Goal: Task Accomplishment & Management: Manage account settings

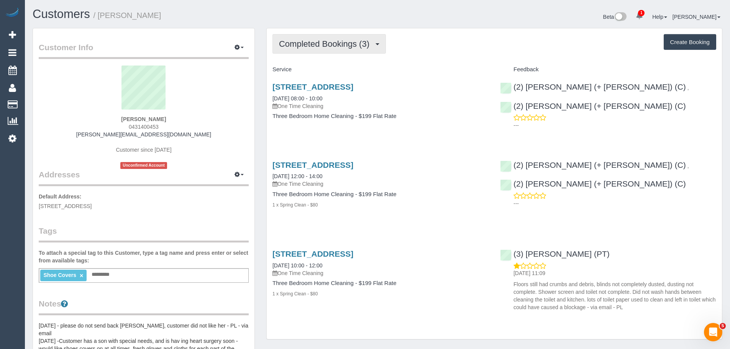
click at [302, 43] on span "Completed Bookings (3)" at bounding box center [326, 44] width 94 height 10
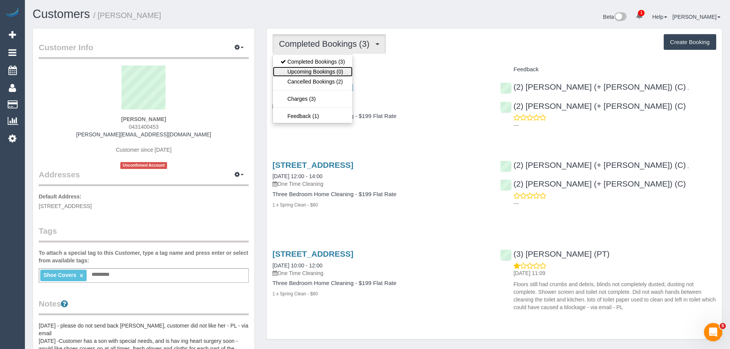
click at [304, 74] on link "Upcoming Bookings (0)" at bounding box center [313, 72] width 80 height 10
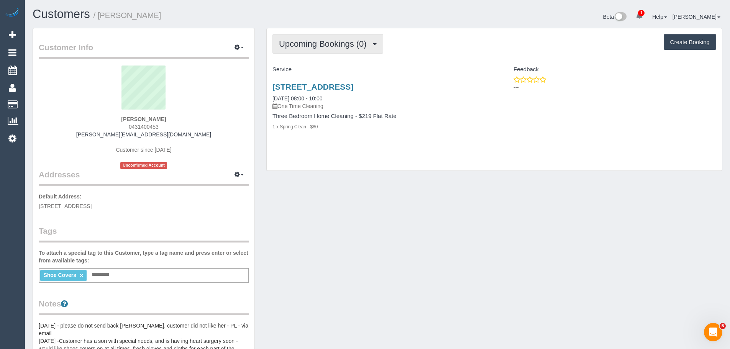
click at [296, 47] on span "Upcoming Bookings (0)" at bounding box center [325, 44] width 92 height 10
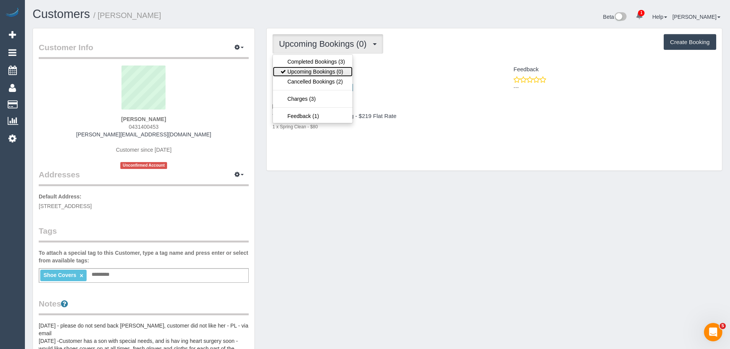
click at [308, 70] on link "Upcoming Bookings (0)" at bounding box center [313, 72] width 80 height 10
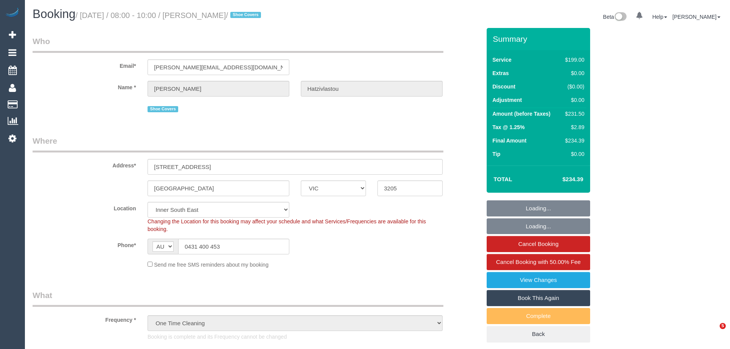
select select "VIC"
select select "string:stripe-pm_1PhSXz2GScqysDRVhKavJsIU"
select select "spot1"
select select "number:28"
select select "number:14"
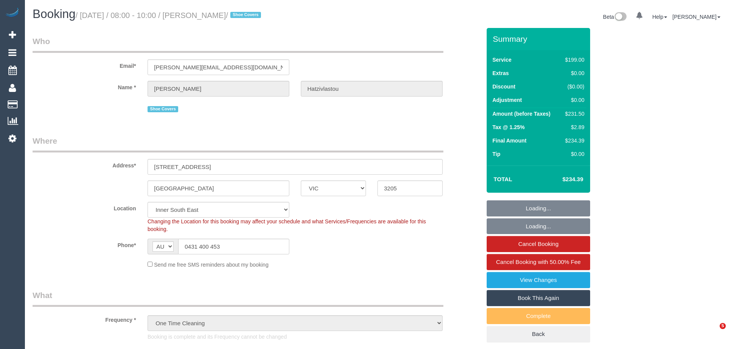
select select "number:21"
select select "number:25"
select select "number:35"
select select "number:13"
select select "spot6"
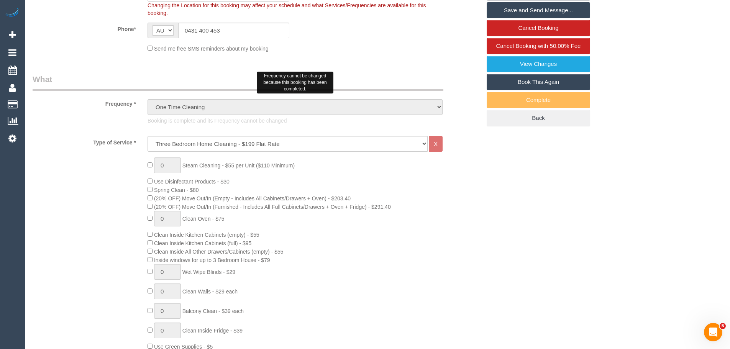
scroll to position [230, 0]
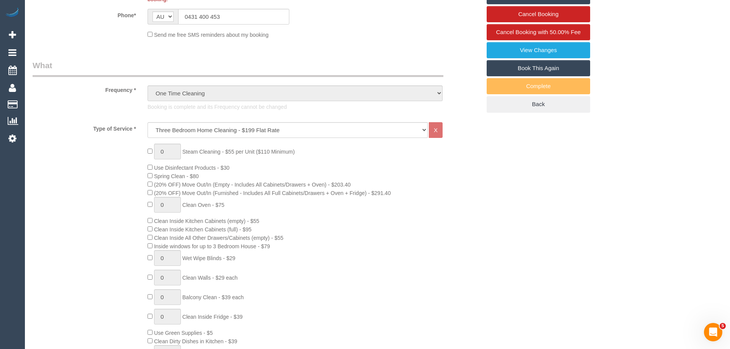
click at [547, 65] on link "Book This Again" at bounding box center [537, 68] width 103 height 16
select select "VIC"
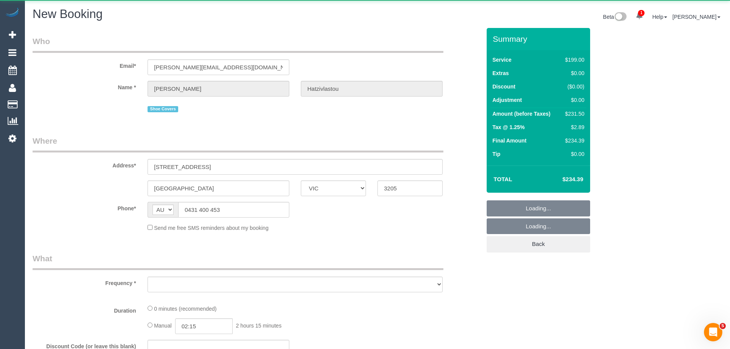
select select "object:2301"
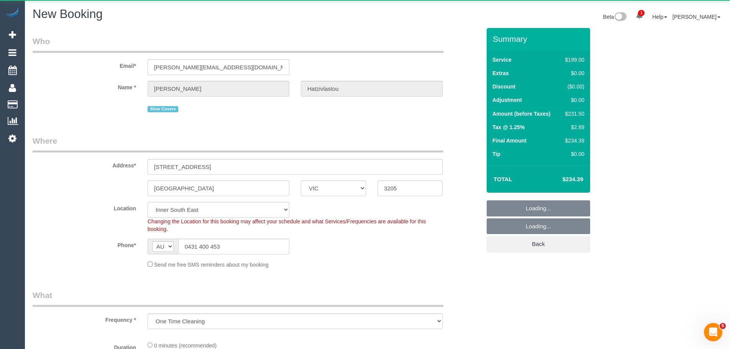
select select "string:stripe-pm_1PhSXz2GScqysDRVhKavJsIU"
select select "number:28"
select select "number:14"
select select "number:21"
select select "number:25"
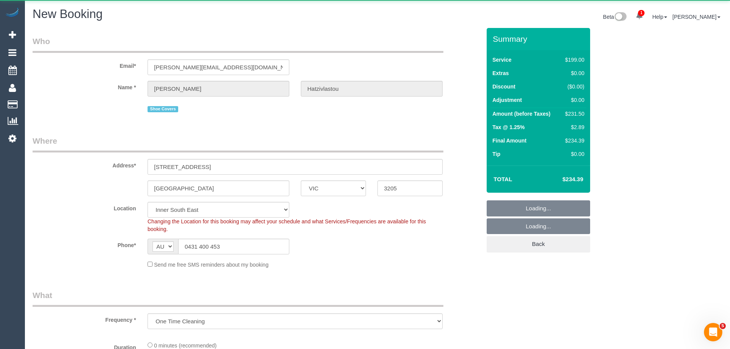
select select "number:35"
select select "number:13"
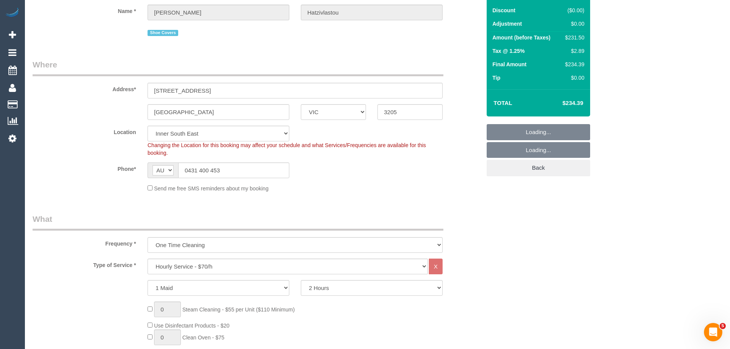
select select "object:3239"
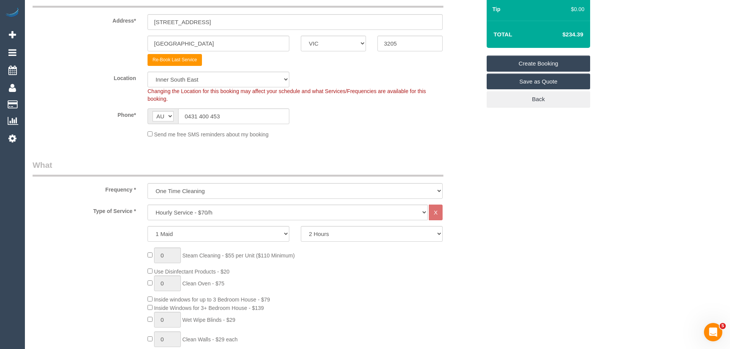
scroll to position [230, 0]
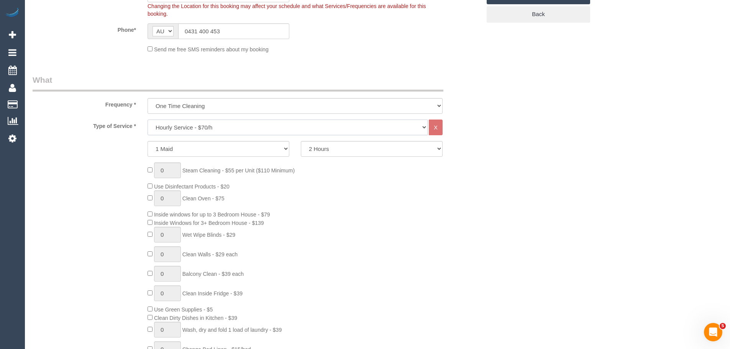
click at [206, 128] on select "Hourly Service - $70/h Hourly Service - $65/h Hourly Service - $60/h Hourly Ser…" at bounding box center [287, 127] width 280 height 16
click at [198, 125] on select "Hourly Service - $70/h Hourly Service - $65/h Hourly Service - $60/h Hourly Ser…" at bounding box center [287, 127] width 280 height 16
select select "212"
click at [147, 119] on select "Hourly Service - $70/h Hourly Service - $65/h Hourly Service - $60/h Hourly Ser…" at bounding box center [287, 127] width 280 height 16
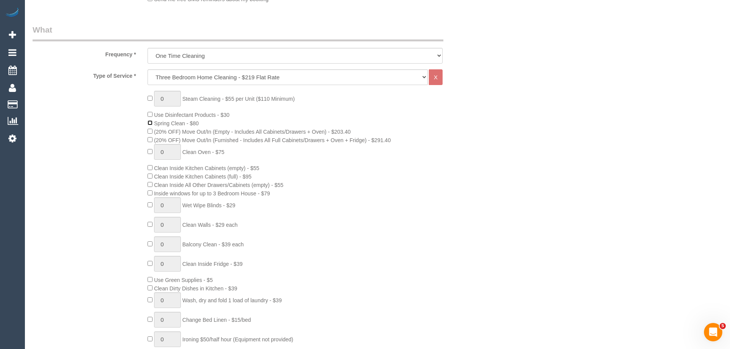
scroll to position [268, 0]
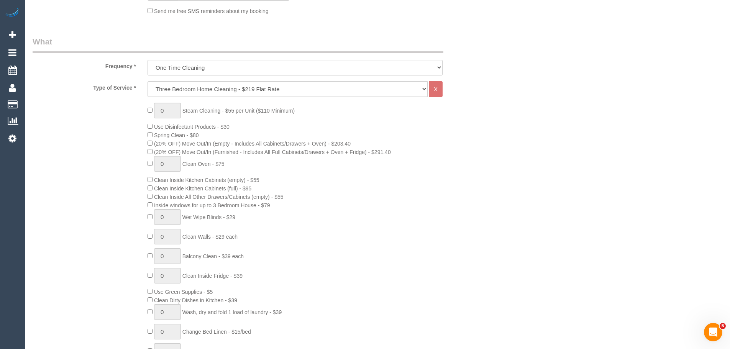
drag, startPoint x: 159, startPoint y: 136, endPoint x: 217, endPoint y: 134, distance: 58.2
click at [217, 134] on div "0 Steam Cleaning - $55 per Unit ($110 Minimum) Use Disinfectant Products - $30 …" at bounding box center [314, 237] width 345 height 268
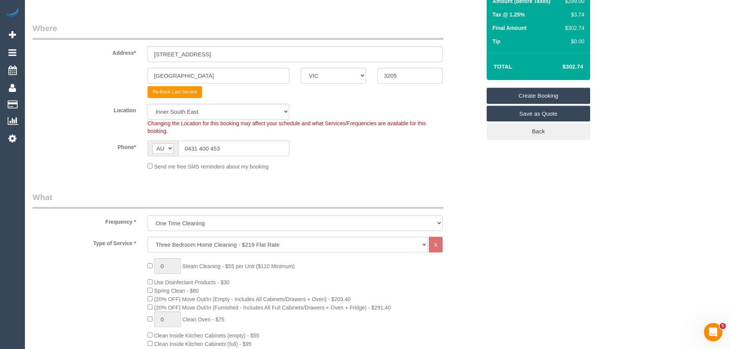
scroll to position [115, 0]
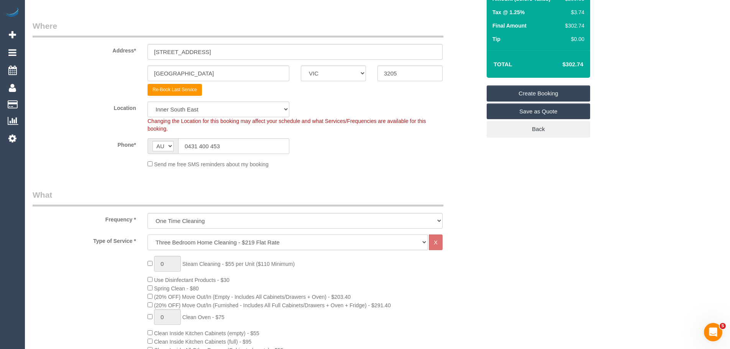
click at [216, 243] on select "Hourly Service - $70/h Hourly Service - $65/h Hourly Service - $60/h Hourly Ser…" at bounding box center [287, 242] width 280 height 16
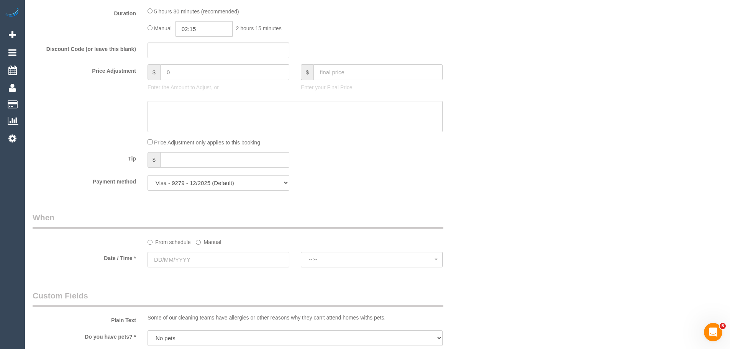
scroll to position [689, 0]
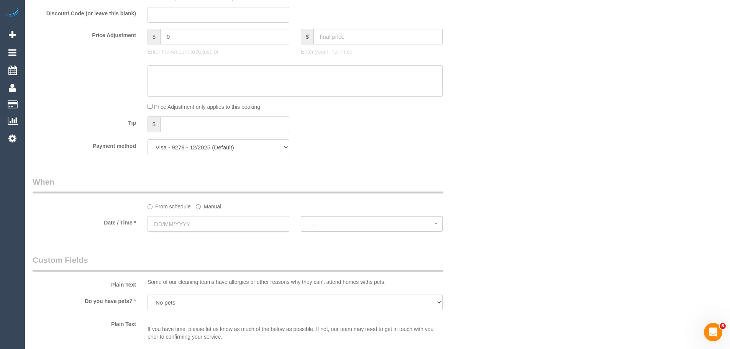
click at [198, 220] on input "text" at bounding box center [218, 224] width 142 height 16
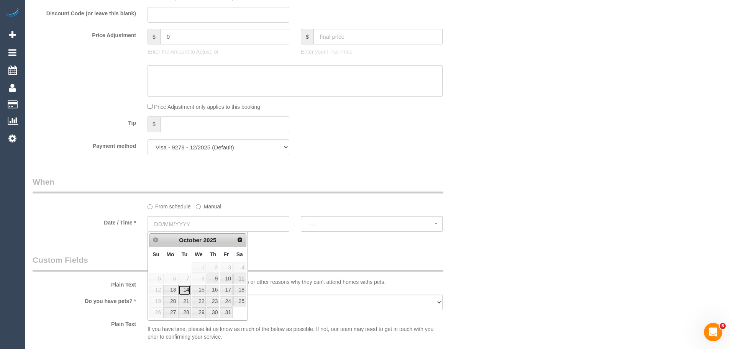
click at [187, 291] on link "14" at bounding box center [184, 290] width 12 height 10
type input "[DATE]"
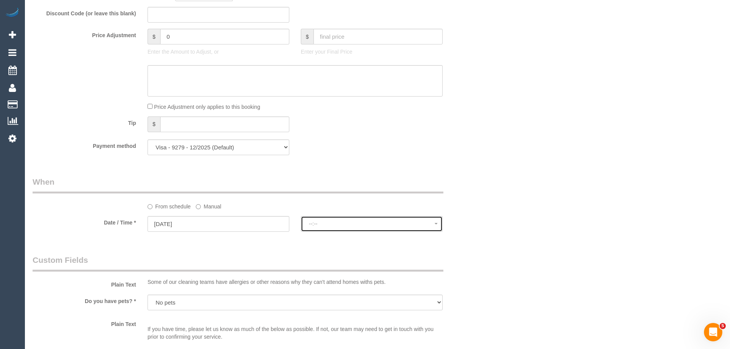
click at [311, 224] on span "--:--" at bounding box center [372, 224] width 126 height 6
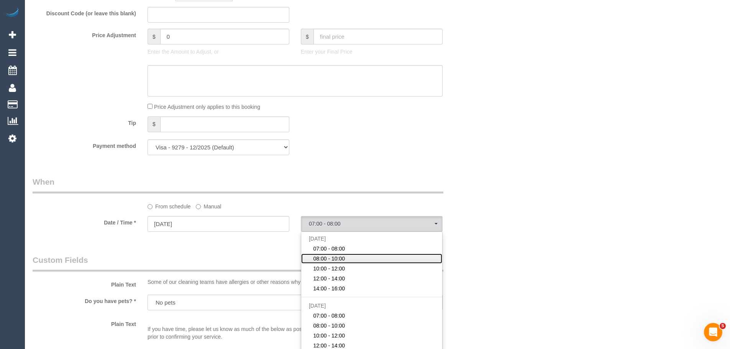
click at [324, 257] on span "08:00 - 10:00" at bounding box center [329, 259] width 32 height 8
select select "spot17"
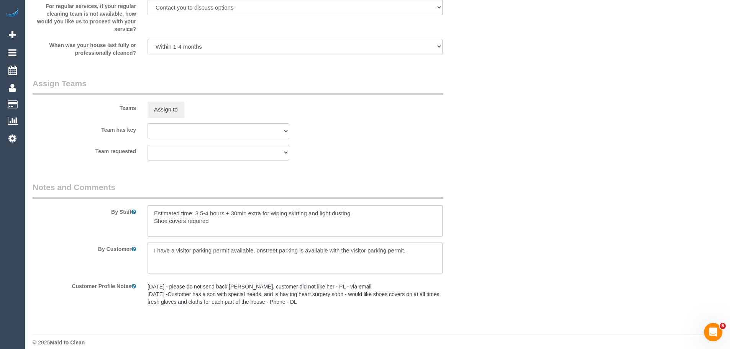
scroll to position [1111, 0]
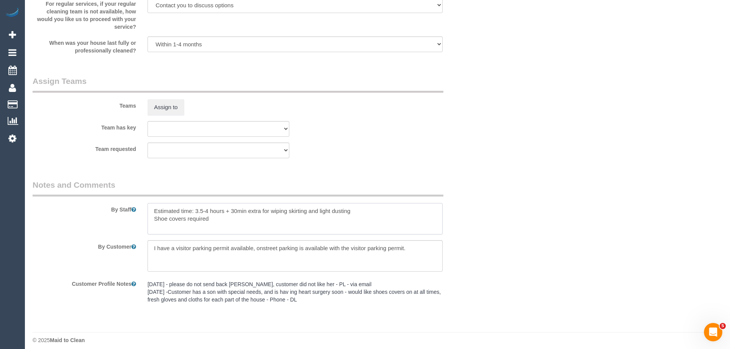
drag, startPoint x: 154, startPoint y: 212, endPoint x: 253, endPoint y: 232, distance: 101.0
click at [253, 232] on textarea at bounding box center [294, 218] width 295 height 31
click at [249, 210] on textarea at bounding box center [294, 218] width 295 height 31
click at [252, 211] on textarea at bounding box center [294, 218] width 295 height 31
click at [303, 210] on textarea at bounding box center [294, 218] width 295 height 31
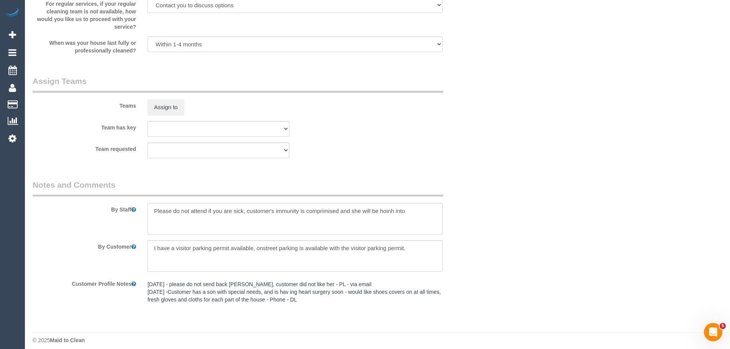
drag, startPoint x: 384, startPoint y: 213, endPoint x: 353, endPoint y: 223, distance: 32.1
click at [353, 223] on textarea at bounding box center [294, 218] width 295 height 31
drag, startPoint x: 386, startPoint y: 211, endPoint x: 375, endPoint y: 212, distance: 11.2
click at [375, 212] on textarea at bounding box center [294, 218] width 295 height 31
click at [311, 213] on textarea at bounding box center [294, 218] width 295 height 31
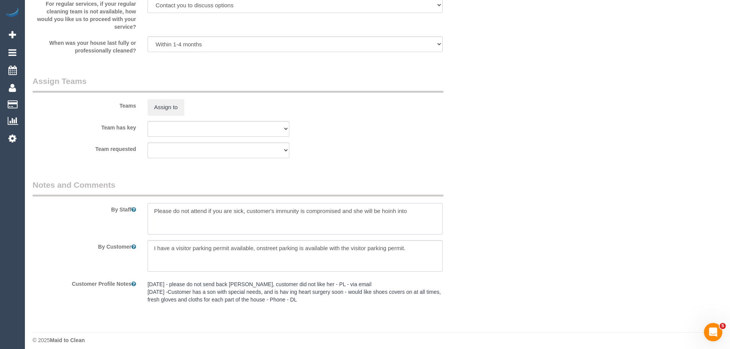
click at [390, 212] on textarea at bounding box center [294, 218] width 295 height 31
drag, startPoint x: 396, startPoint y: 212, endPoint x: 383, endPoint y: 212, distance: 13.4
click at [383, 212] on textarea at bounding box center [294, 218] width 295 height 31
click at [392, 211] on textarea at bounding box center [294, 218] width 295 height 31
drag, startPoint x: 395, startPoint y: 211, endPoint x: 382, endPoint y: 210, distance: 13.1
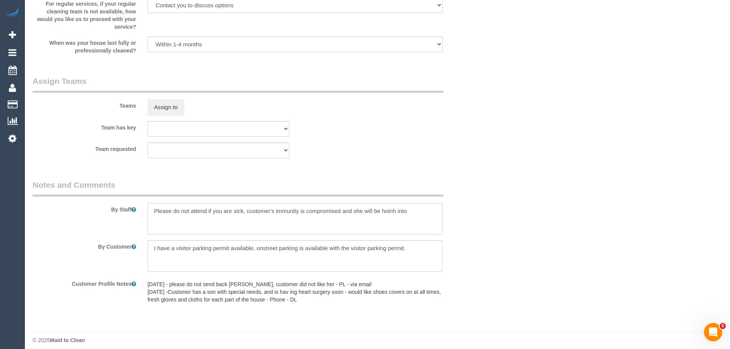
click at [382, 210] on textarea at bounding box center [294, 218] width 295 height 31
click at [153, 210] on textarea at bounding box center [294, 218] width 295 height 31
click at [389, 211] on textarea at bounding box center [294, 218] width 295 height 31
drag, startPoint x: 396, startPoint y: 211, endPoint x: 386, endPoint y: 213, distance: 9.6
click at [386, 213] on textarea at bounding box center [294, 218] width 295 height 31
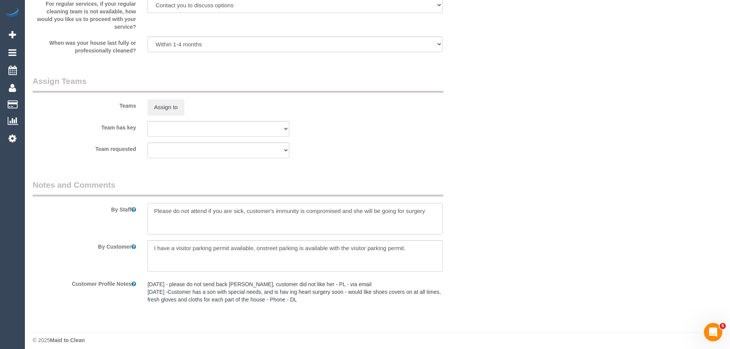
scroll to position [1117, 0]
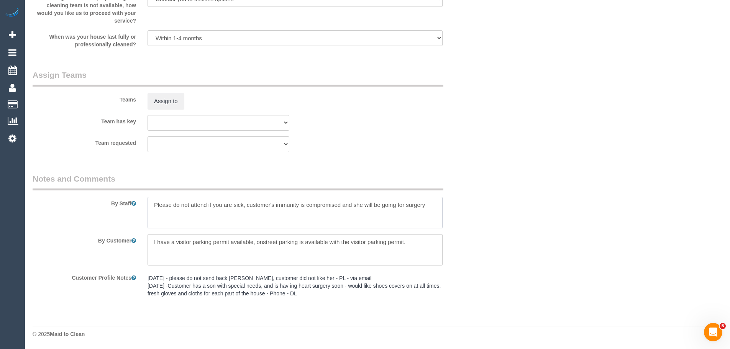
drag, startPoint x: 179, startPoint y: 206, endPoint x: 393, endPoint y: 204, distance: 213.7
click at [371, 204] on textarea at bounding box center [294, 212] width 295 height 31
click at [414, 204] on textarea at bounding box center [294, 212] width 295 height 31
drag, startPoint x: 431, startPoint y: 206, endPoint x: 92, endPoint y: 205, distance: 338.2
click at [92, 205] on div "By Staff" at bounding box center [257, 200] width 460 height 55
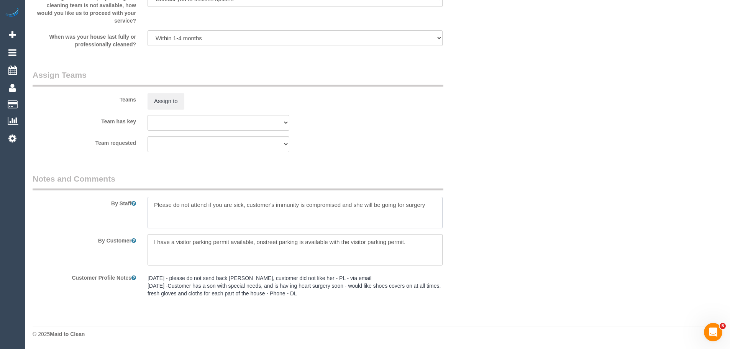
click at [182, 210] on textarea at bounding box center [294, 212] width 295 height 31
drag, startPoint x: 153, startPoint y: 206, endPoint x: 458, endPoint y: 198, distance: 305.0
click at [458, 198] on div "By Staff" at bounding box center [257, 200] width 460 height 55
click at [226, 212] on textarea at bounding box center [294, 212] width 295 height 31
drag, startPoint x: 150, startPoint y: 205, endPoint x: 439, endPoint y: 206, distance: 289.2
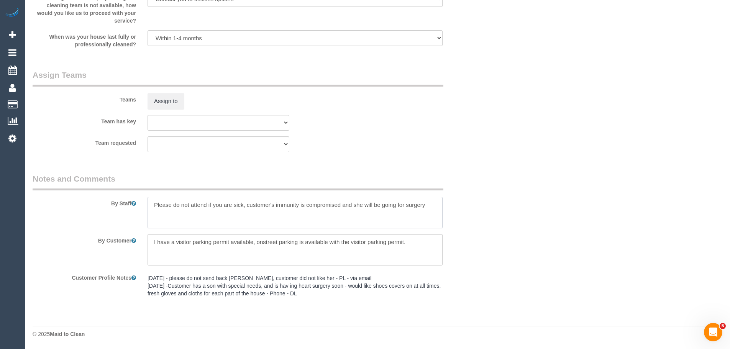
click at [439, 206] on textarea at bounding box center [294, 212] width 295 height 31
click at [437, 206] on textarea at bounding box center [294, 212] width 295 height 31
drag, startPoint x: 253, startPoint y: 203, endPoint x: 358, endPoint y: 205, distance: 105.7
click at [352, 205] on textarea at bounding box center [294, 212] width 295 height 31
click at [370, 205] on textarea at bounding box center [294, 212] width 295 height 31
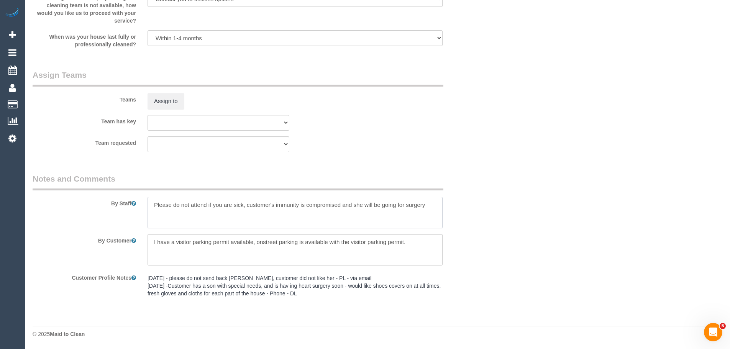
drag, startPoint x: 359, startPoint y: 205, endPoint x: 417, endPoint y: 205, distance: 58.2
click at [415, 205] on textarea at bounding box center [294, 212] width 295 height 31
click at [427, 205] on textarea at bounding box center [294, 212] width 295 height 31
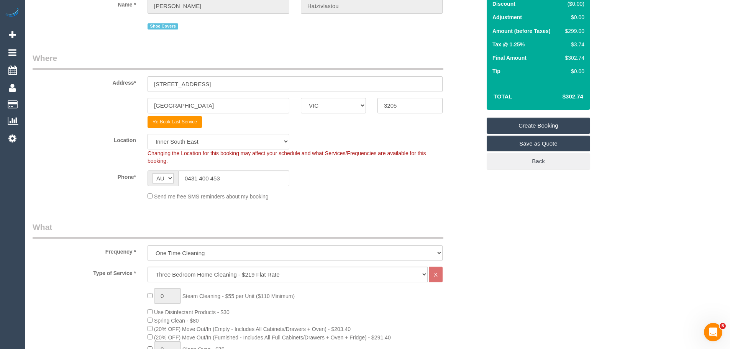
scroll to position [0, 0]
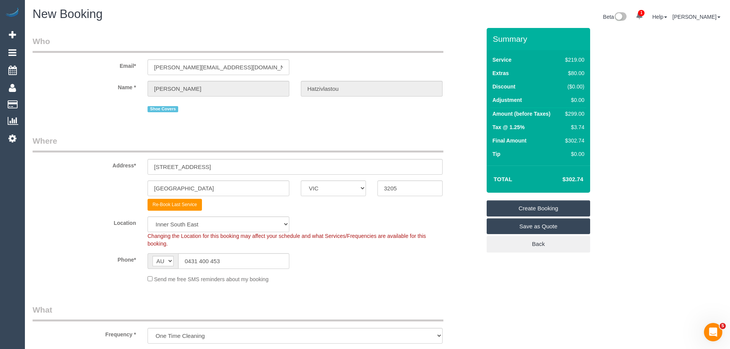
type textarea "Please do not attend if you are sick, customer's immunity is compromised and sh…"
drag, startPoint x: 154, startPoint y: 169, endPoint x: 243, endPoint y: 165, distance: 89.3
click at [243, 165] on input "[STREET_ADDRESS]" at bounding box center [294, 167] width 295 height 16
click at [242, 163] on input "[STREET_ADDRESS]" at bounding box center [294, 167] width 295 height 16
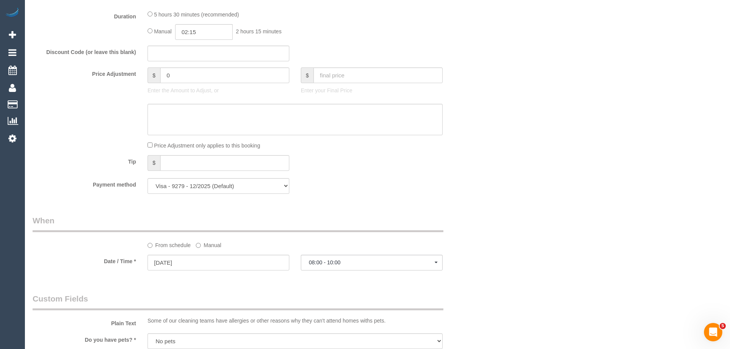
scroll to position [651, 0]
click at [326, 262] on span "08:00 - 10:00" at bounding box center [372, 262] width 126 height 6
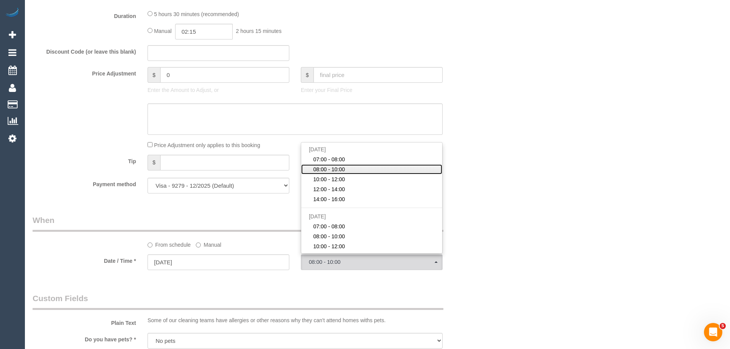
click at [336, 170] on span "08:00 - 10:00" at bounding box center [329, 169] width 32 height 8
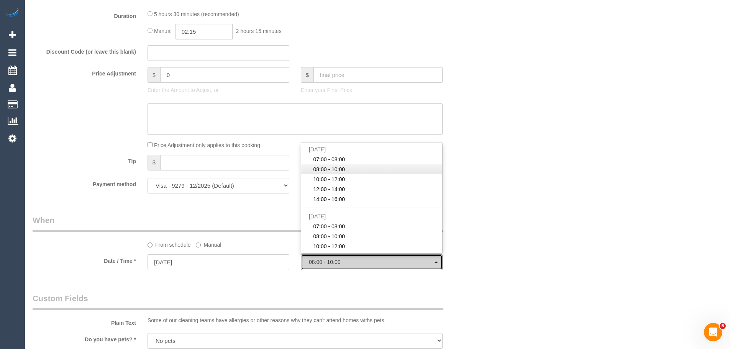
select select "spot17"
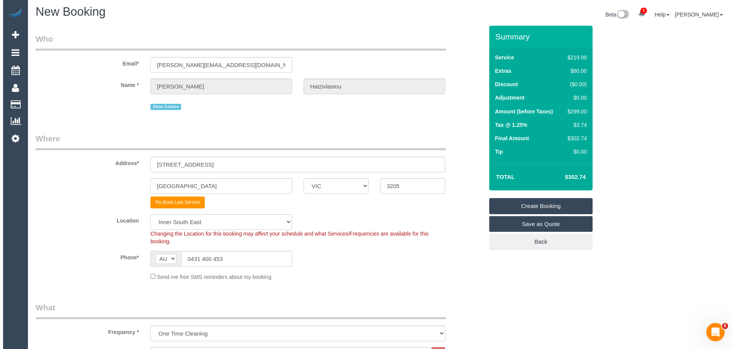
scroll to position [0, 0]
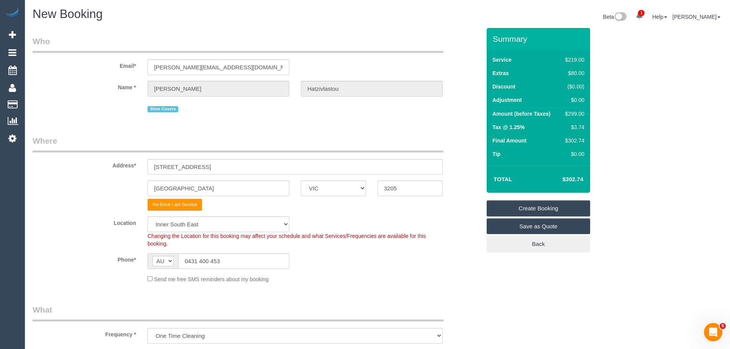
click at [520, 207] on link "Create Booking" at bounding box center [537, 208] width 103 height 16
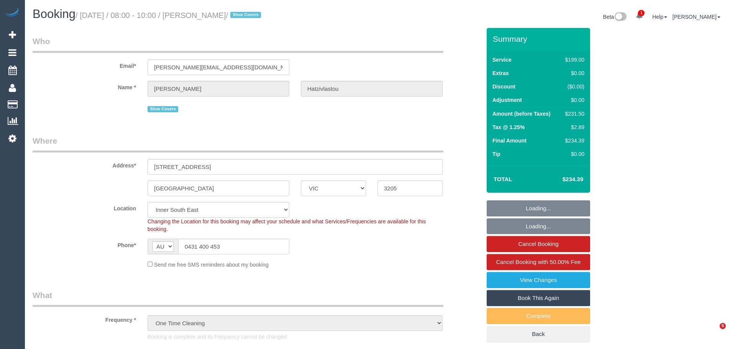
select select "VIC"
select select "object:850"
select select "string:stripe-pm_1PhSXz2GScqysDRVhKavJsIU"
select select "number:28"
select select "number:14"
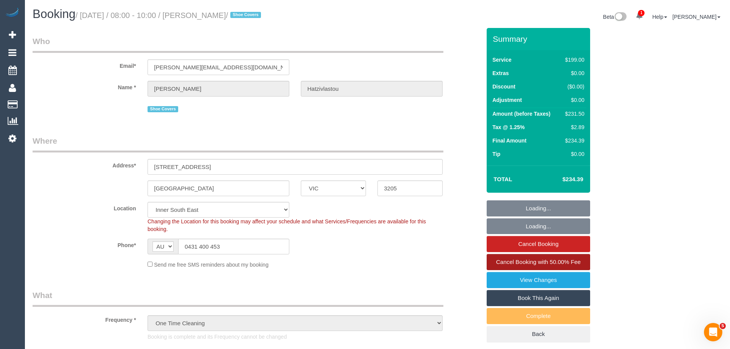
select select "number:21"
select select "number:25"
select select "number:35"
select select "number:13"
select select "spot1"
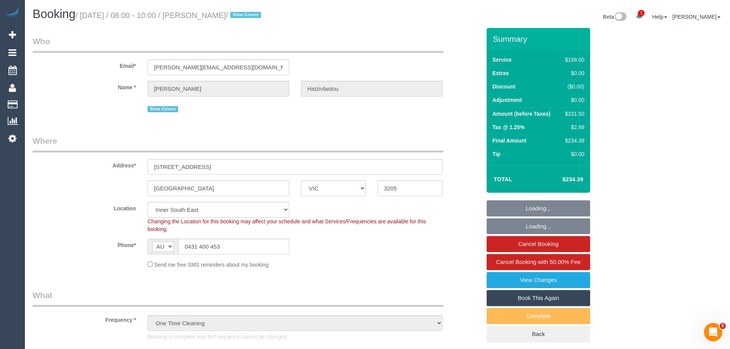
click at [539, 296] on link "Book This Again" at bounding box center [537, 298] width 103 height 16
select select "VIC"
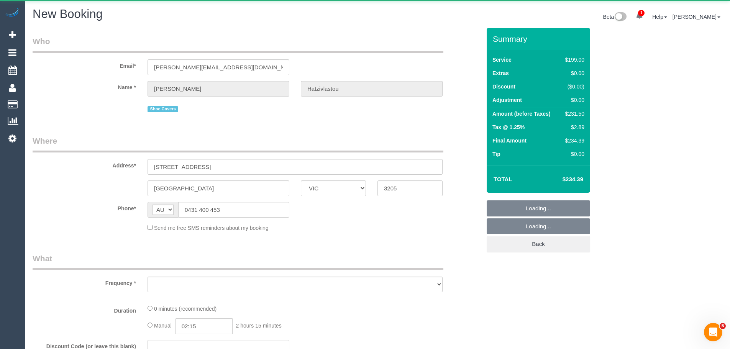
select select "number:28"
select select "number:14"
select select "number:21"
select select "number:25"
select select "number:35"
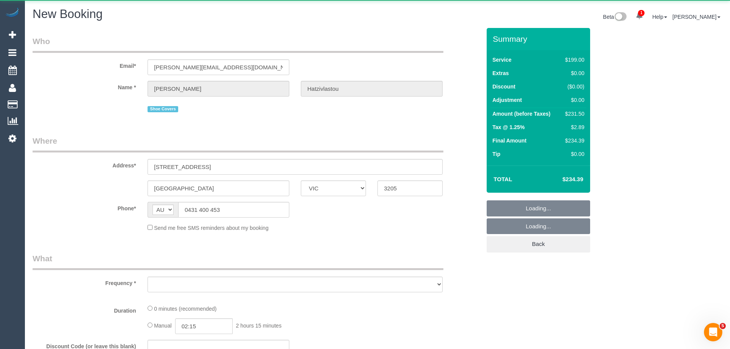
select select "number:13"
select select "object:1831"
select select "string:stripe-pm_1PhSXz2GScqysDRVhKavJsIU"
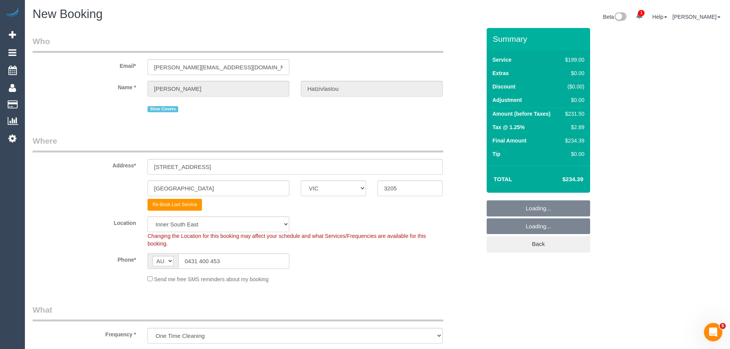
select select "object:2628"
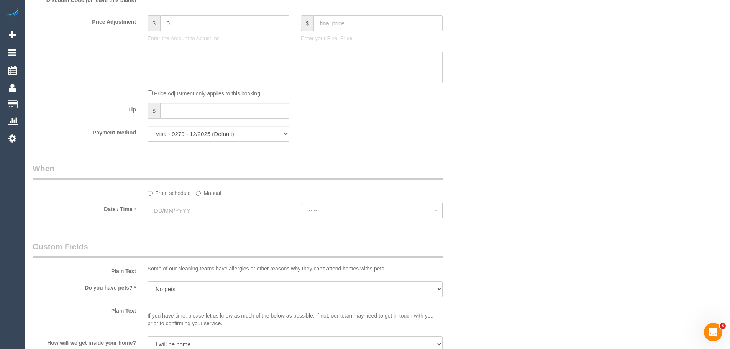
scroll to position [766, 0]
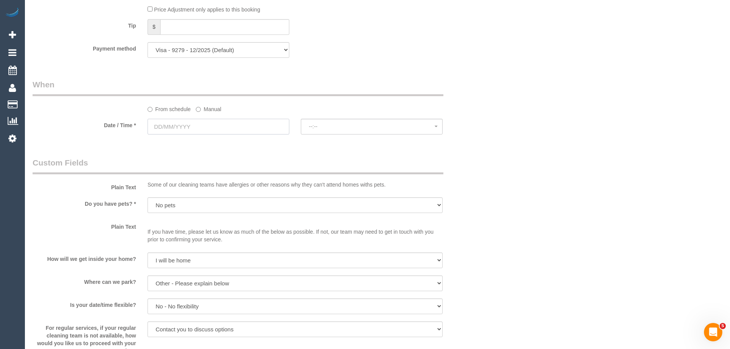
click at [203, 123] on input "text" at bounding box center [218, 127] width 142 height 16
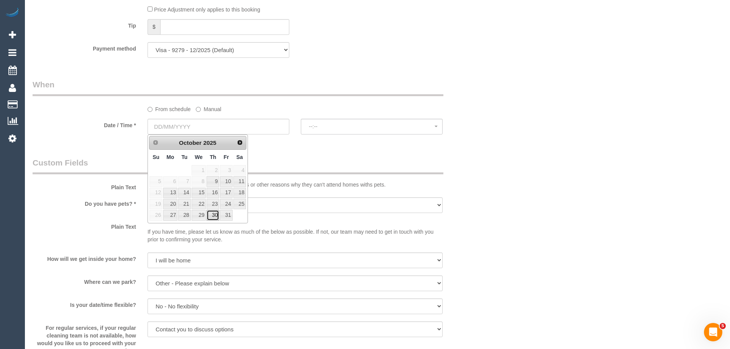
click at [213, 218] on link "30" at bounding box center [212, 215] width 13 height 10
type input "30/10/2025"
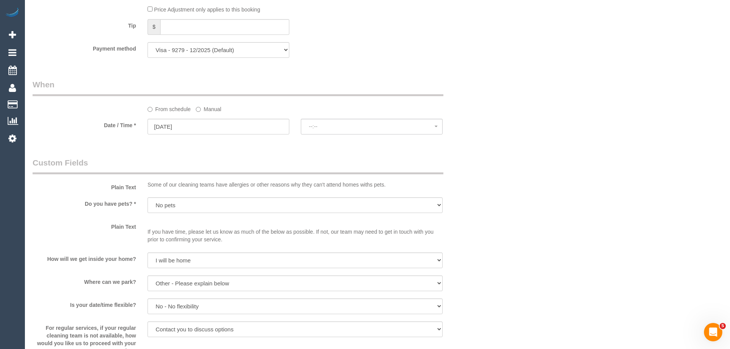
select select "spot11"
click at [327, 115] on sui-booking-spot "From schedule Manual Date / Time * 30/10/2025 07:00 - 08:00 Thu October 30th 07…" at bounding box center [257, 107] width 448 height 57
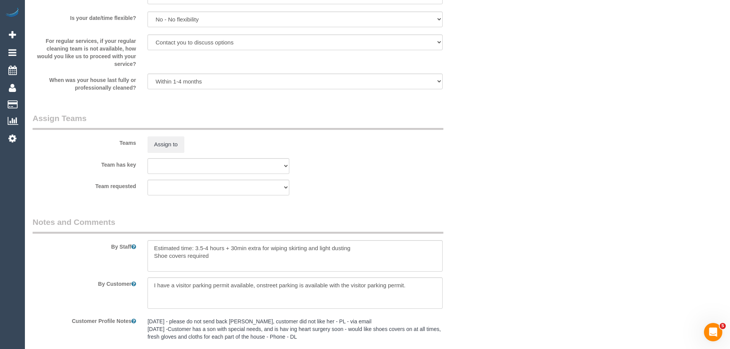
scroll to position [1072, 0]
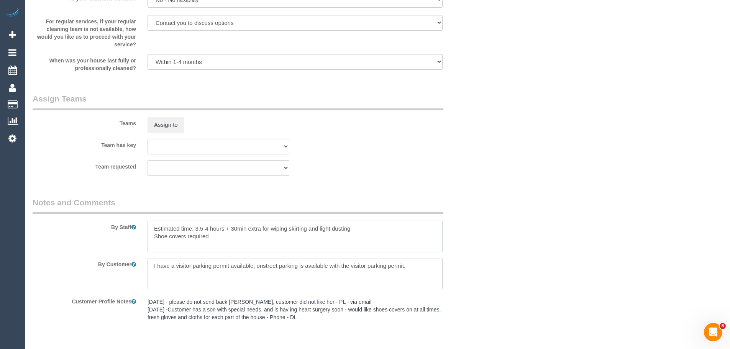
drag, startPoint x: 156, startPoint y: 228, endPoint x: 252, endPoint y: 246, distance: 98.3
click at [252, 246] on textarea at bounding box center [294, 236] width 295 height 31
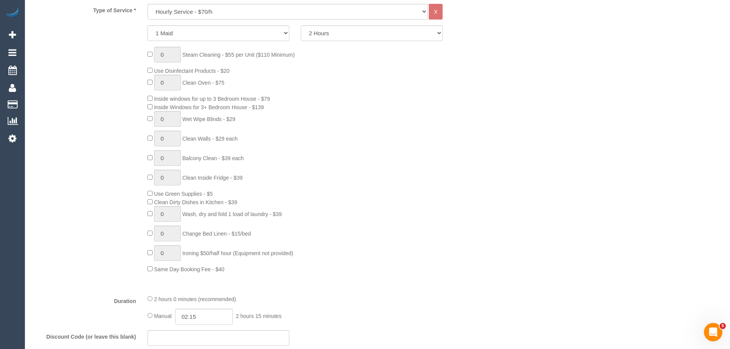
scroll to position [230, 0]
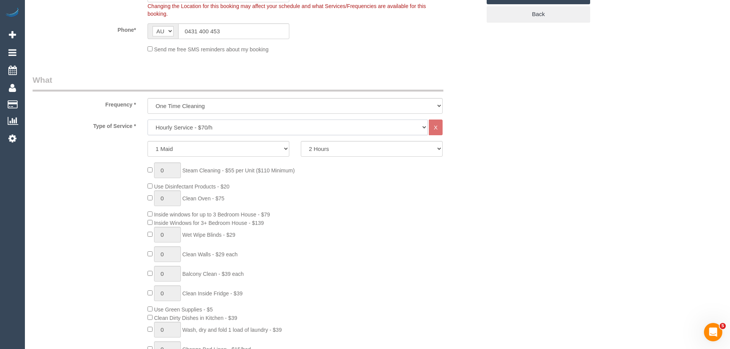
click at [262, 126] on select "Hourly Service - $70/h Hourly Service - $65/h Hourly Service - $60/h Hourly Ser…" at bounding box center [287, 127] width 280 height 16
select select "212"
click at [147, 119] on select "Hourly Service - $70/h Hourly Service - $65/h Hourly Service - $60/h Hourly Ser…" at bounding box center [287, 127] width 280 height 16
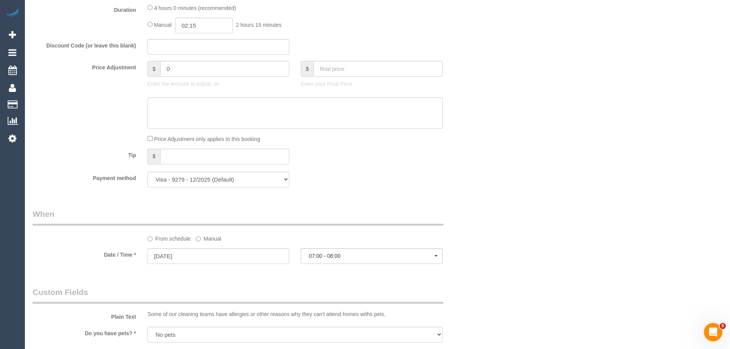
scroll to position [728, 0]
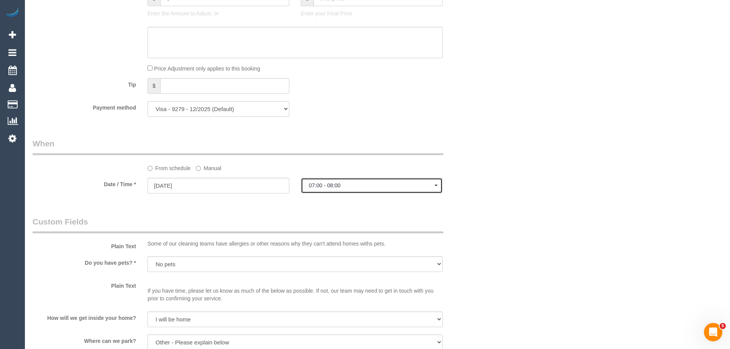
click at [347, 184] on span "07:00 - 08:00" at bounding box center [372, 185] width 126 height 6
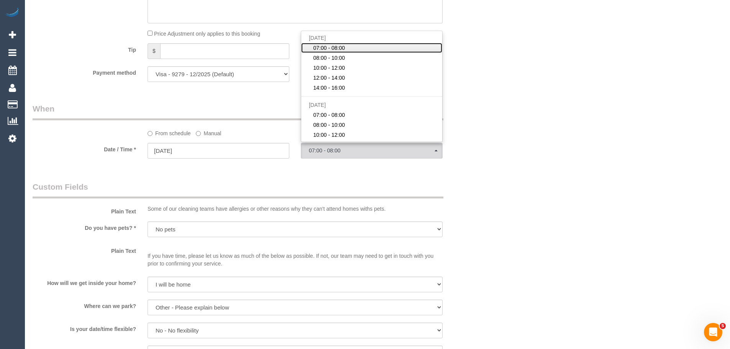
scroll to position [804, 0]
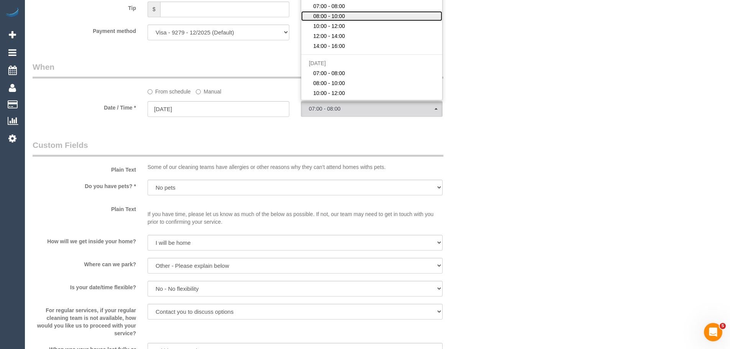
click at [351, 19] on link "08:00 - 10:00" at bounding box center [371, 16] width 141 height 10
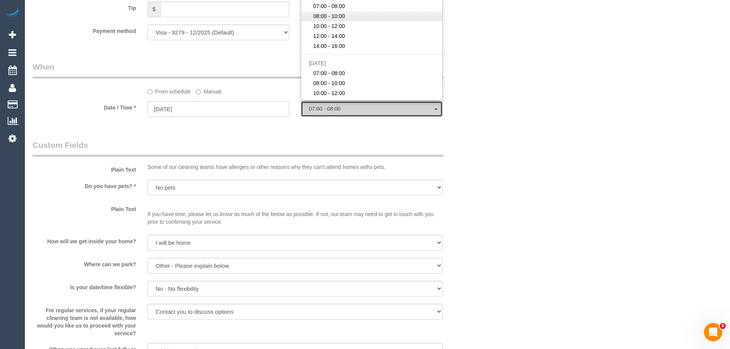
select select "spot12"
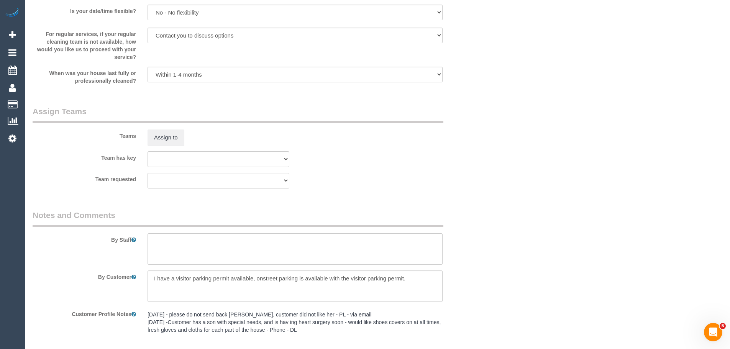
scroll to position [1117, 0]
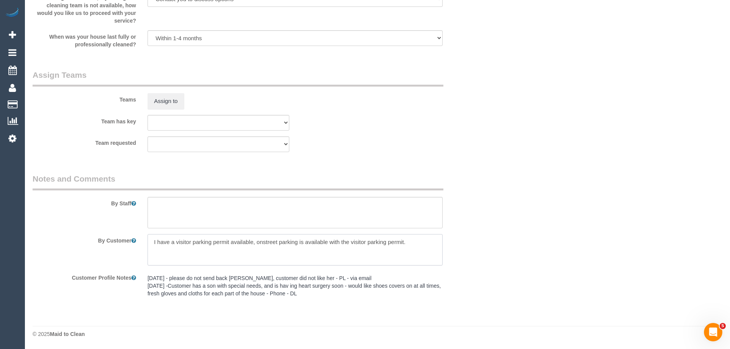
drag, startPoint x: 151, startPoint y: 242, endPoint x: 446, endPoint y: 251, distance: 295.4
click at [446, 251] on div at bounding box center [295, 249] width 306 height 31
click at [162, 244] on textarea at bounding box center [294, 249] width 295 height 31
drag, startPoint x: 149, startPoint y: 247, endPoint x: 433, endPoint y: 255, distance: 283.9
click at [433, 255] on textarea at bounding box center [294, 249] width 295 height 31
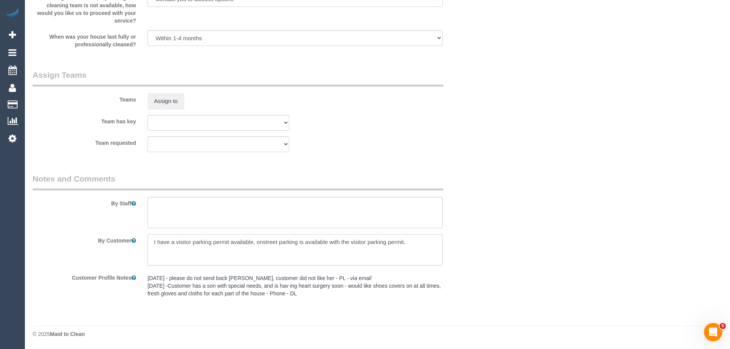
click at [426, 254] on textarea at bounding box center [294, 249] width 295 height 31
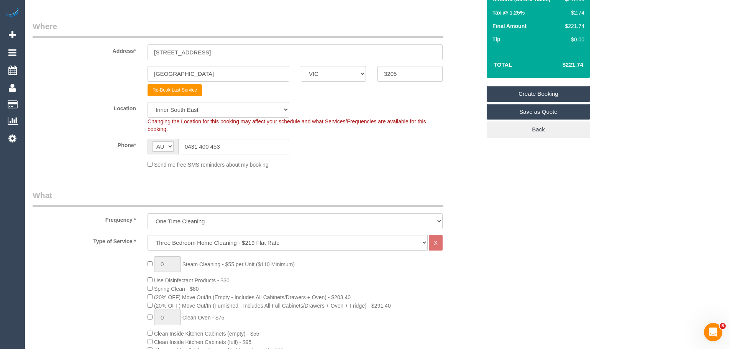
scroll to position [6, 0]
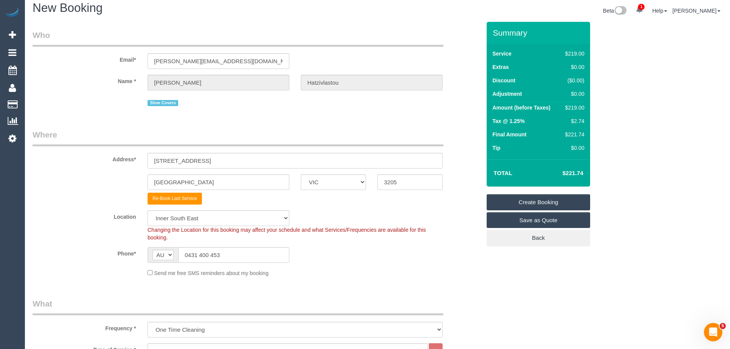
click at [547, 197] on link "Create Booking" at bounding box center [537, 202] width 103 height 16
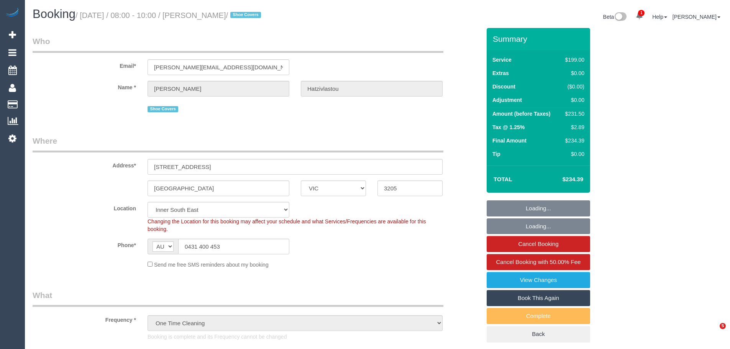
select select "VIC"
select select "string:stripe-pm_1PhSXz2GScqysDRVhKavJsIU"
select select "object:850"
select select "number:28"
select select "number:14"
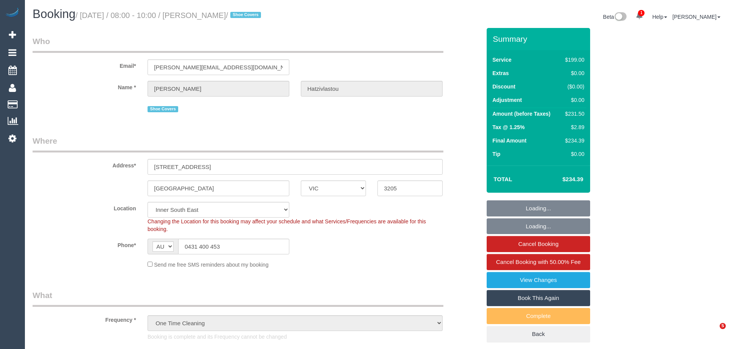
select select "number:21"
select select "number:25"
select select "number:35"
select select "number:13"
select select "spot1"
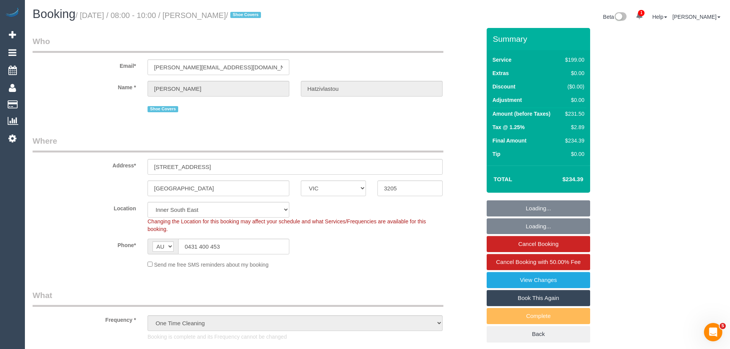
click at [535, 297] on link "Book This Again" at bounding box center [537, 298] width 103 height 16
select select "VIC"
select select "number:28"
select select "number:14"
select select "number:21"
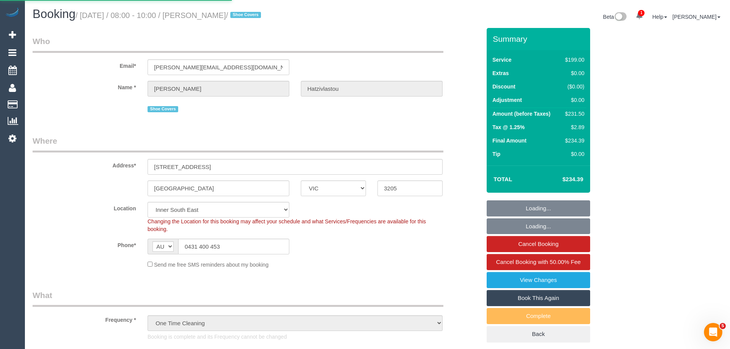
select select "number:25"
select select "number:35"
select select "number:13"
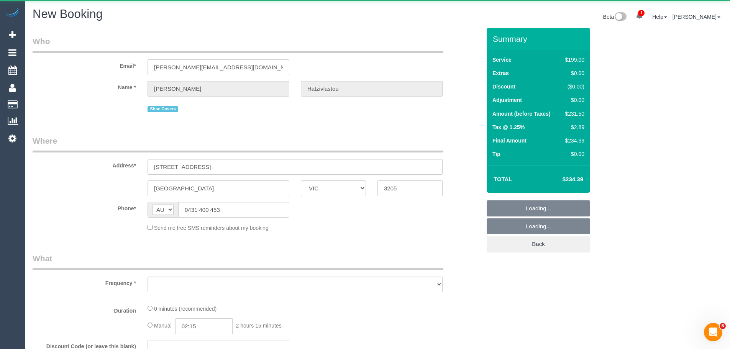
select select "object:1833"
select select "string:stripe-pm_1PhSXz2GScqysDRVhKavJsIU"
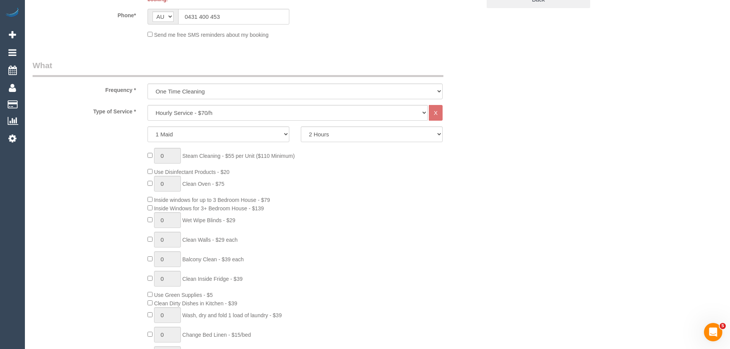
select select "object:2628"
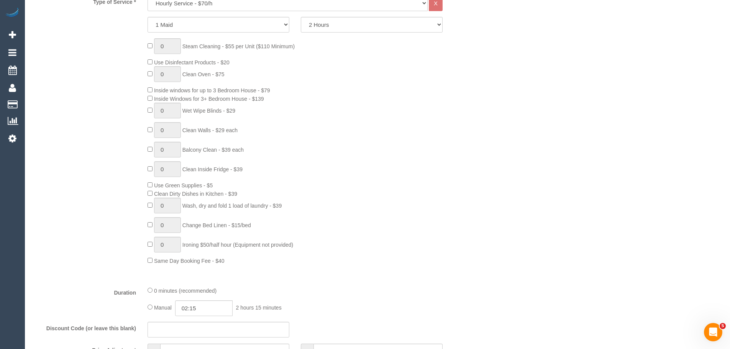
scroll to position [244, 0]
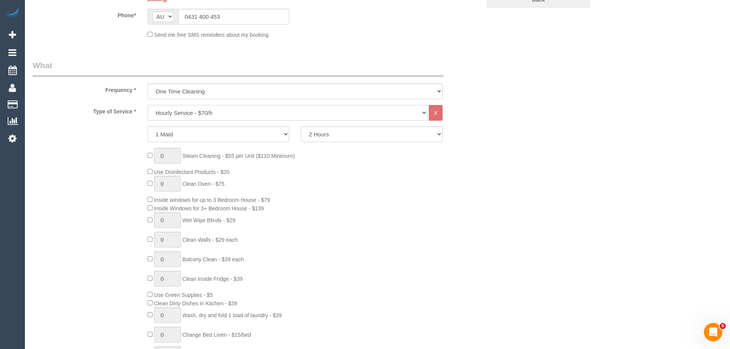
click at [201, 108] on select "Hourly Service - $70/h Hourly Service - $65/h Hourly Service - $60/h Hourly Ser…" at bounding box center [287, 113] width 280 height 16
select select "212"
click at [147, 105] on select "Hourly Service - $70/h Hourly Service - $65/h Hourly Service - $60/h Hourly Ser…" at bounding box center [287, 113] width 280 height 16
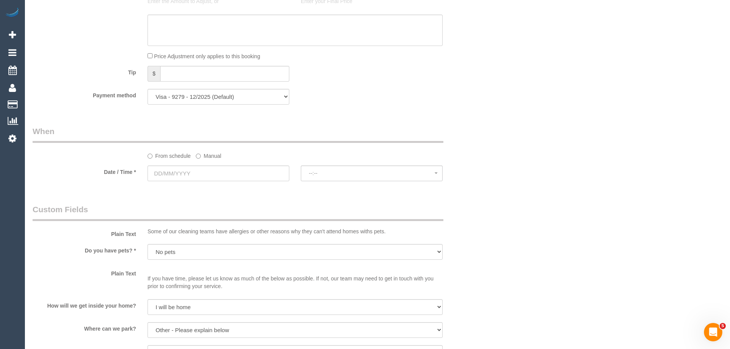
scroll to position [742, 0]
click at [183, 159] on sui-booking-spot "From schedule Manual Date / Time * --:-- --:--" at bounding box center [257, 151] width 448 height 57
click at [183, 168] on input "text" at bounding box center [218, 171] width 142 height 16
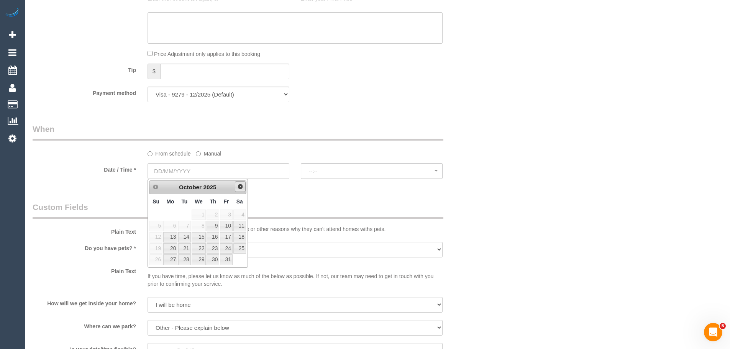
click at [238, 190] on link "Next" at bounding box center [240, 186] width 11 height 11
click at [213, 239] on link "13" at bounding box center [212, 237] width 13 height 10
type input "13/11/2025"
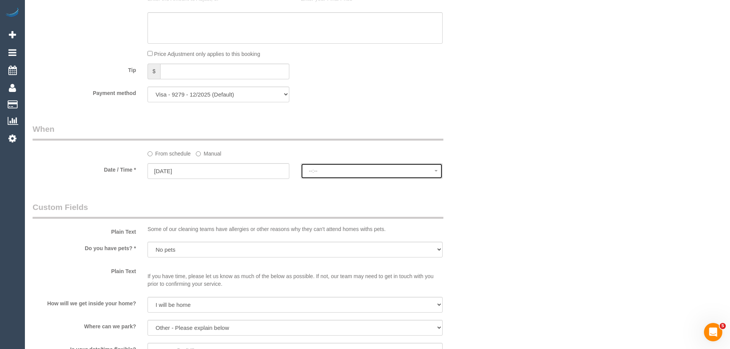
click at [314, 172] on span "--:--" at bounding box center [372, 171] width 126 height 6
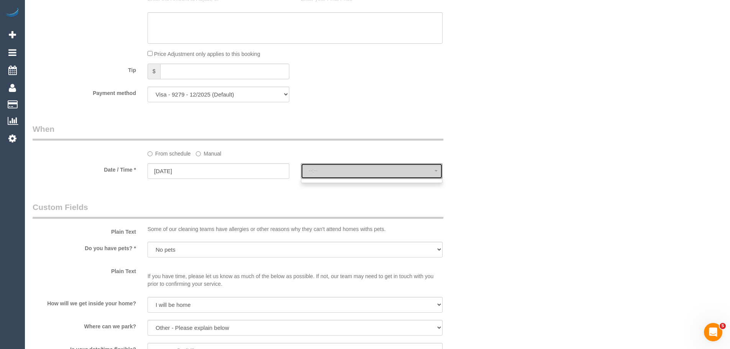
select select "spot11"
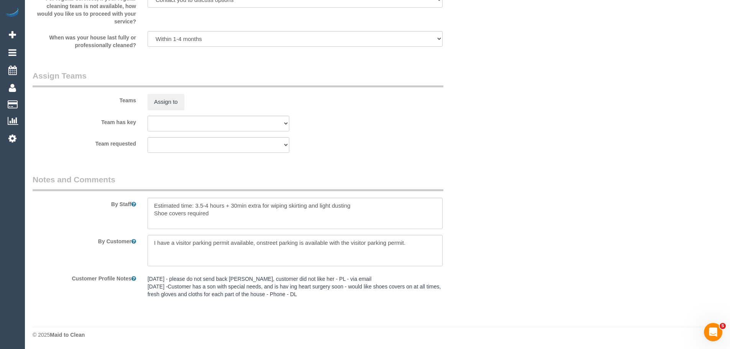
scroll to position [1117, 0]
drag, startPoint x: 241, startPoint y: 218, endPoint x: 64, endPoint y: 187, distance: 179.7
click at [64, 188] on fieldset "Notes and Comments By Staff By Customer Customer Profile Notes 20/02/24 - pleas…" at bounding box center [257, 240] width 448 height 134
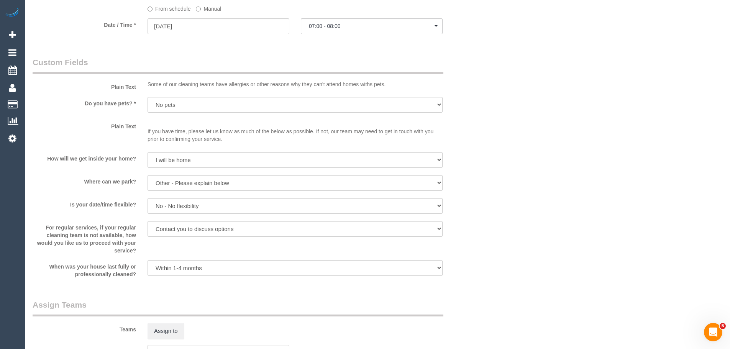
scroll to position [619, 0]
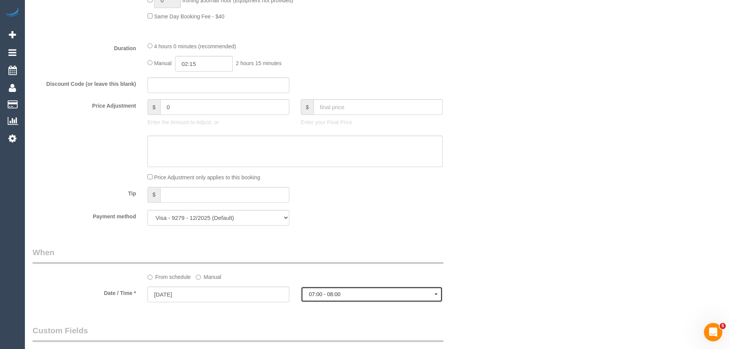
click at [339, 294] on span "07:00 - 08:00" at bounding box center [372, 294] width 126 height 6
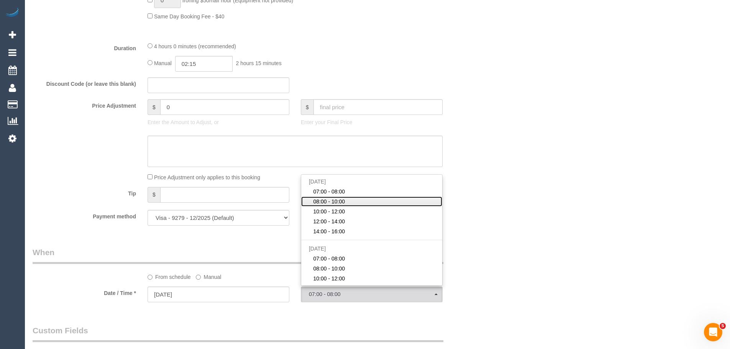
click at [349, 198] on link "08:00 - 10:00" at bounding box center [371, 201] width 141 height 10
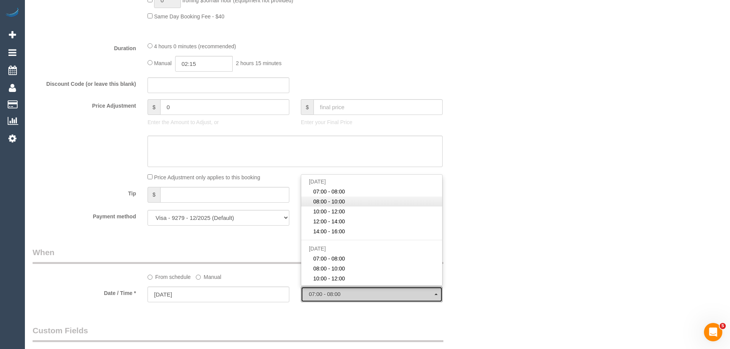
select select "spot12"
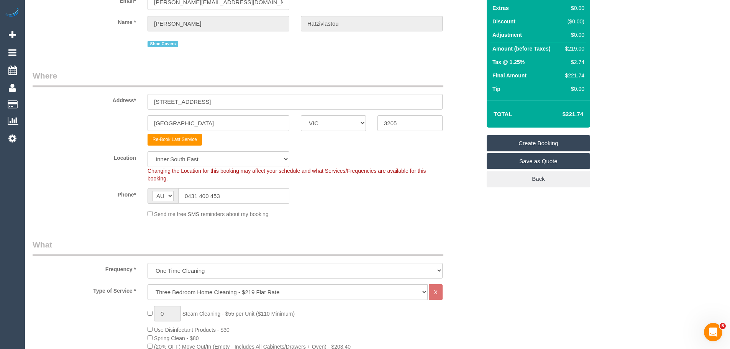
scroll to position [0, 0]
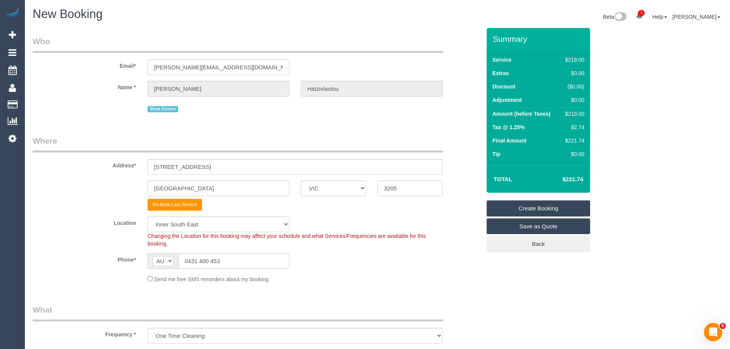
click at [532, 208] on link "Create Booking" at bounding box center [537, 208] width 103 height 16
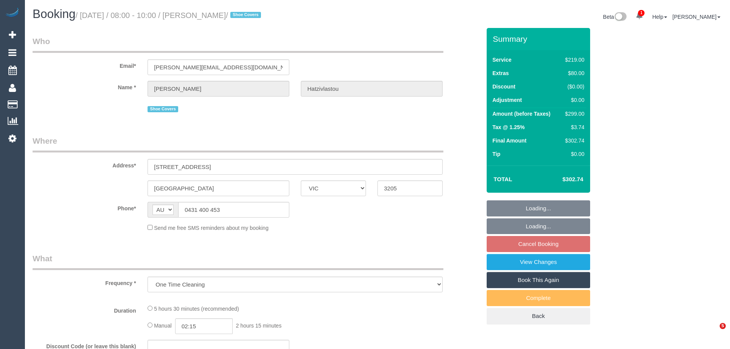
select select "VIC"
select select "string:stripe-pm_1PhSXz2GScqysDRVhKavJsIU"
select select "number:28"
select select "number:14"
select select "number:21"
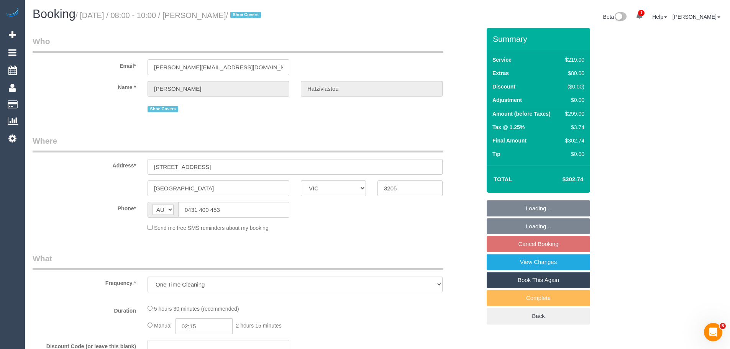
select select "number:25"
select select "number:35"
select select "number:13"
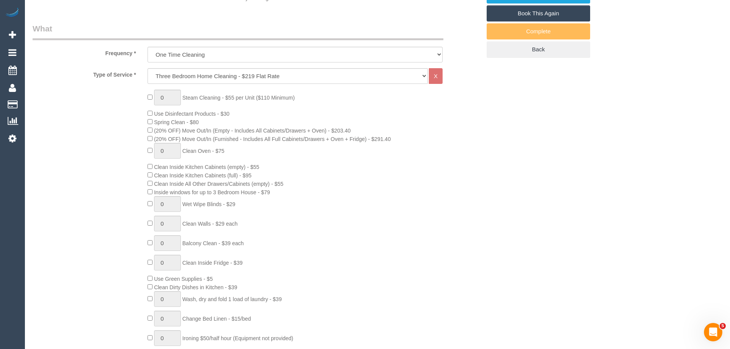
select select "object:1405"
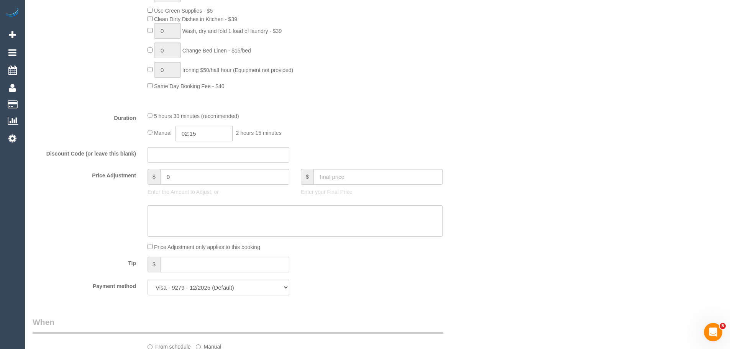
scroll to position [764, 0]
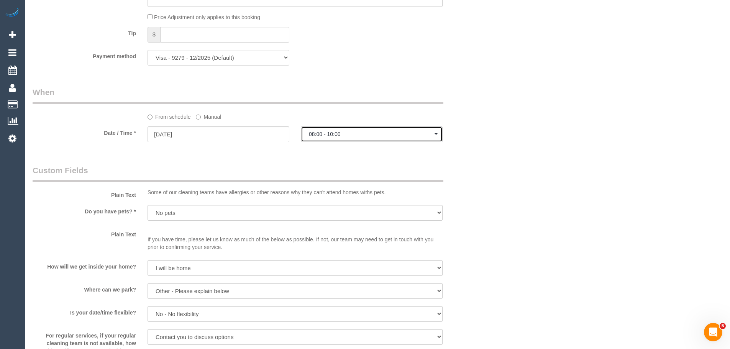
drag, startPoint x: 339, startPoint y: 133, endPoint x: 488, endPoint y: 125, distance: 149.2
click at [375, 135] on span "08:00 - 10:00" at bounding box center [372, 134] width 126 height 6
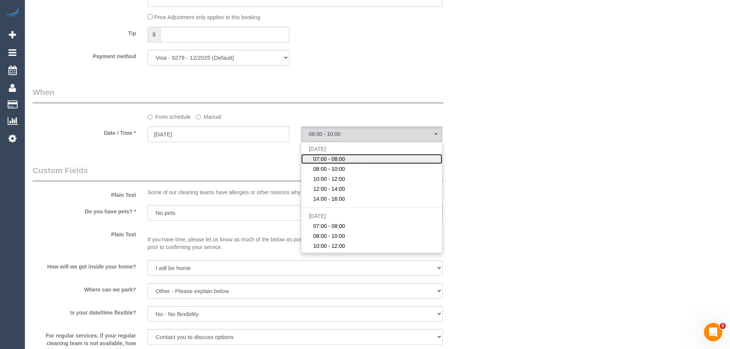
click at [360, 158] on link "07:00 - 08:00" at bounding box center [371, 159] width 141 height 10
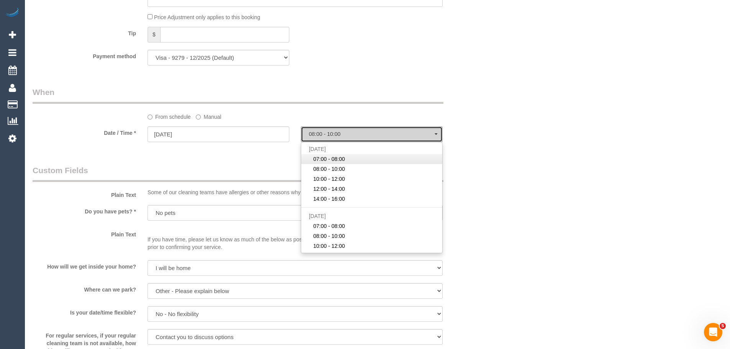
select select "spot1"
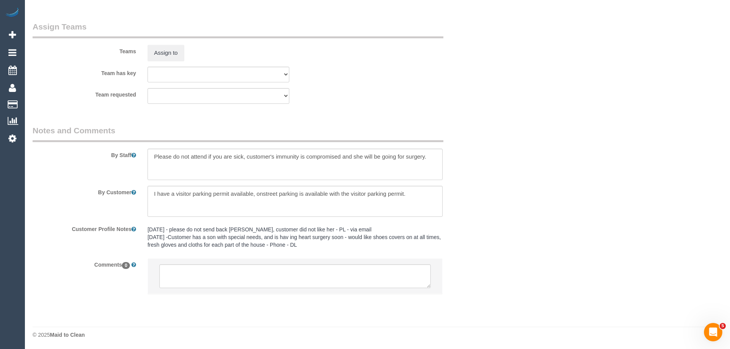
scroll to position [1151, 0]
click at [275, 263] on li at bounding box center [295, 275] width 294 height 35
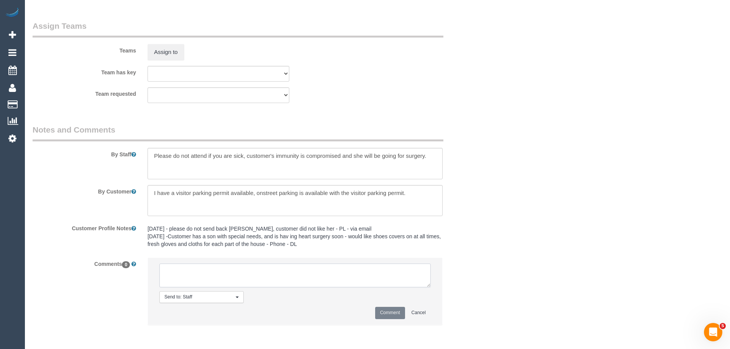
click at [275, 270] on textarea at bounding box center [294, 276] width 271 height 24
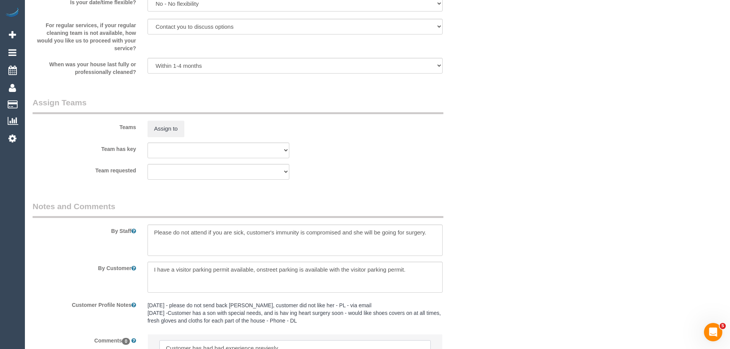
scroll to position [1183, 0]
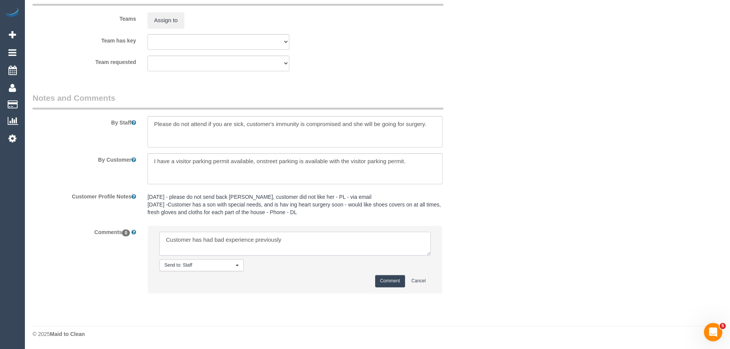
drag, startPoint x: 168, startPoint y: 240, endPoint x: 325, endPoint y: 240, distance: 156.7
click at [319, 240] on textarea at bounding box center [294, 244] width 271 height 24
click at [330, 240] on textarea at bounding box center [294, 244] width 271 height 24
type textarea "C"
type textarea "Customer is going in for a major [MEDICAL_DATA], Can we please try book a HP te…"
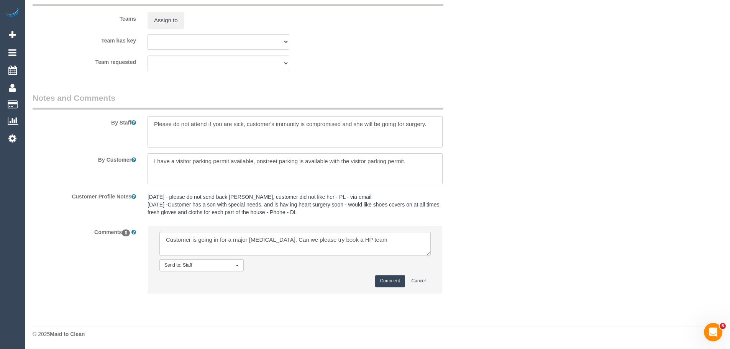
click at [394, 277] on button "Comment" at bounding box center [390, 281] width 30 height 12
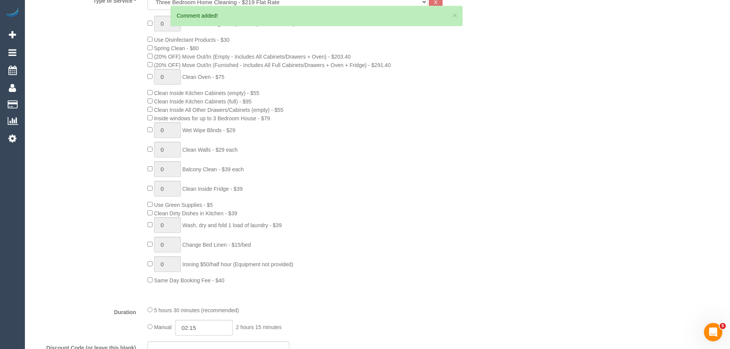
scroll to position [34, 0]
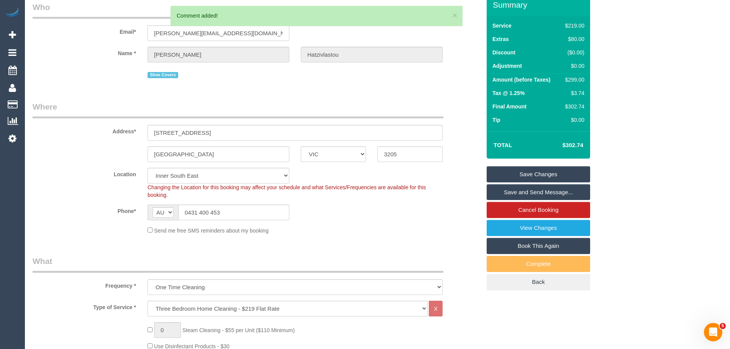
click at [527, 167] on link "Save Changes" at bounding box center [537, 174] width 103 height 16
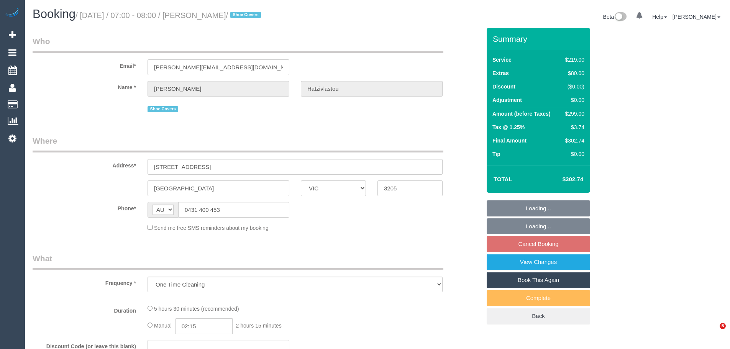
select select "VIC"
select select "string:stripe-pm_1PhSXz2GScqysDRVhKavJsIU"
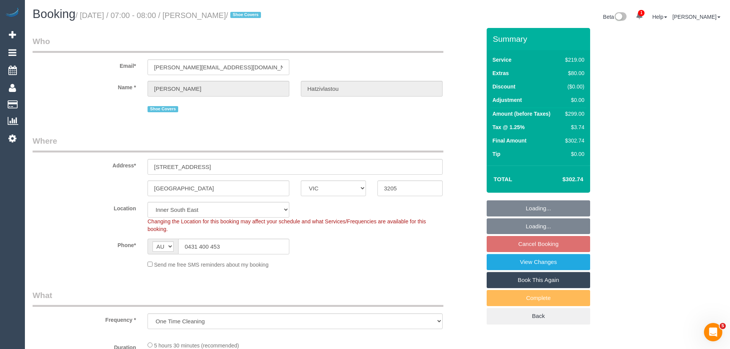
select select "number:28"
select select "number:14"
select select "number:21"
select select "number:25"
select select "number:35"
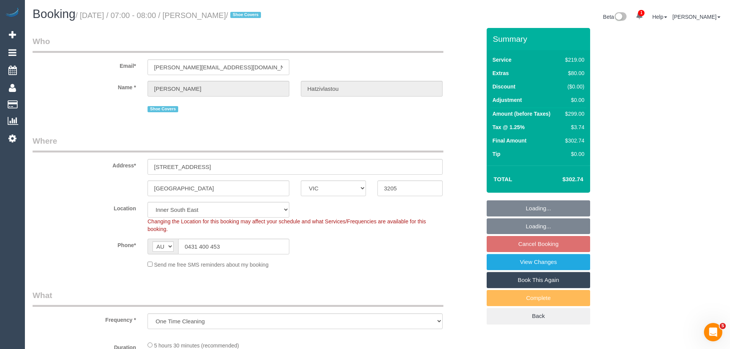
select select "number:13"
select select "object:815"
select select "spot1"
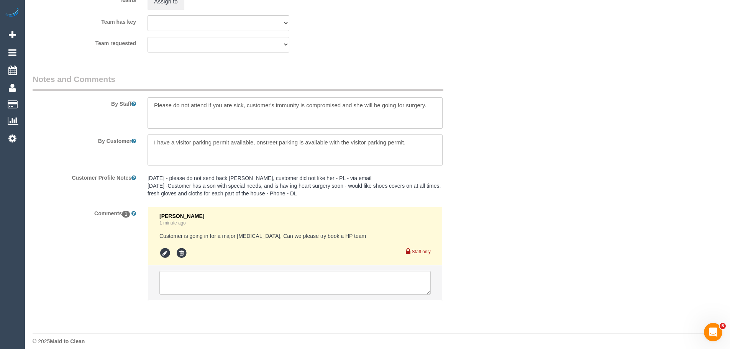
scroll to position [1209, 0]
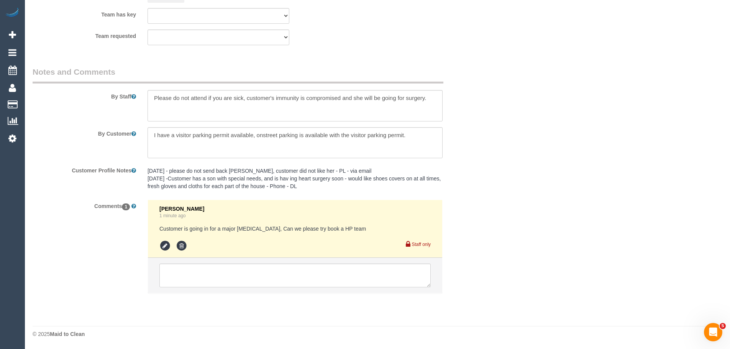
drag, startPoint x: 160, startPoint y: 228, endPoint x: 387, endPoint y: 228, distance: 227.1
click at [387, 228] on pre "Customer is going in for a major [MEDICAL_DATA], Can we please try book a HP te…" at bounding box center [294, 229] width 271 height 8
drag, startPoint x: 159, startPoint y: 229, endPoint x: 400, endPoint y: 226, distance: 240.9
click at [400, 226] on pre "Customer is going in for a major [MEDICAL_DATA], Can we please try book a HP te…" at bounding box center [294, 229] width 271 height 8
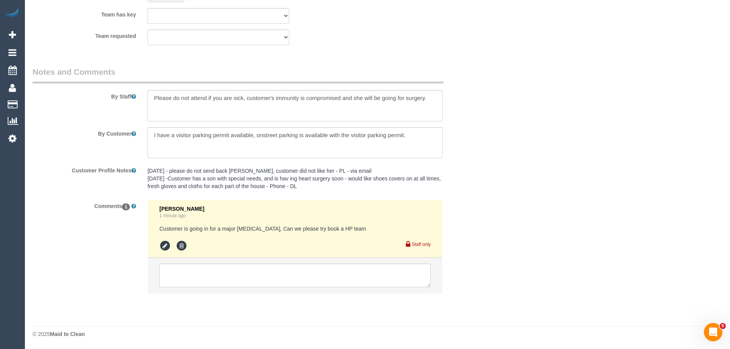
click at [395, 227] on pre "Customer is going in for a major [MEDICAL_DATA], Can we please try book a HP te…" at bounding box center [294, 229] width 271 height 8
drag, startPoint x: 395, startPoint y: 227, endPoint x: 153, endPoint y: 228, distance: 242.1
click at [153, 228] on li "[PERSON_NAME] 1 minute ago Customer is going in for a major [MEDICAL_DATA], Can…" at bounding box center [295, 229] width 294 height 58
drag, startPoint x: 153, startPoint y: 228, endPoint x: 380, endPoint y: 228, distance: 227.1
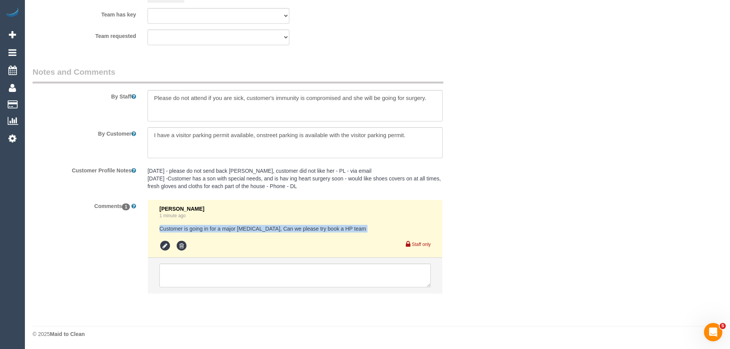
click at [379, 228] on li "[PERSON_NAME] 1 minute ago Customer is going in for a major [MEDICAL_DATA], Can…" at bounding box center [295, 229] width 294 height 58
click at [380, 228] on pre "Customer is going in for a major [MEDICAL_DATA], Can we please try book a HP te…" at bounding box center [294, 229] width 271 height 8
drag, startPoint x: 152, startPoint y: 99, endPoint x: 438, endPoint y: 103, distance: 286.1
click at [438, 103] on textarea at bounding box center [294, 105] width 295 height 31
click at [340, 114] on textarea at bounding box center [294, 105] width 295 height 31
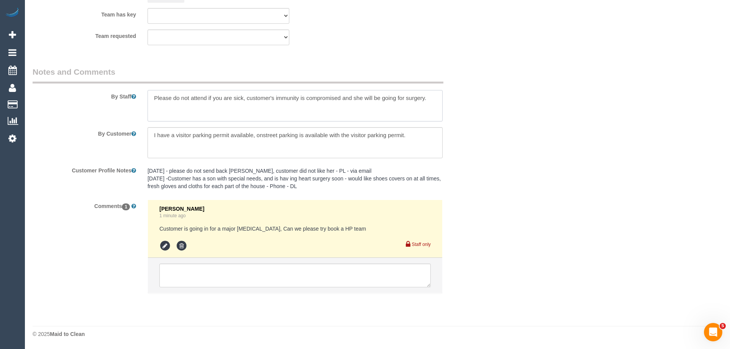
drag, startPoint x: 152, startPoint y: 99, endPoint x: 436, endPoint y: 105, distance: 284.6
click at [436, 105] on textarea at bounding box center [294, 105] width 295 height 31
click at [435, 103] on textarea at bounding box center [294, 105] width 295 height 31
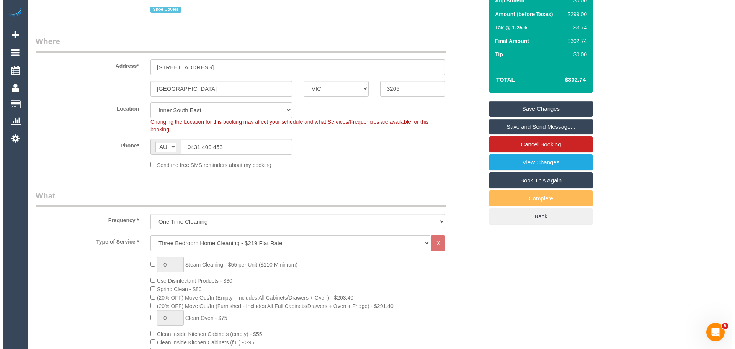
scroll to position [0, 0]
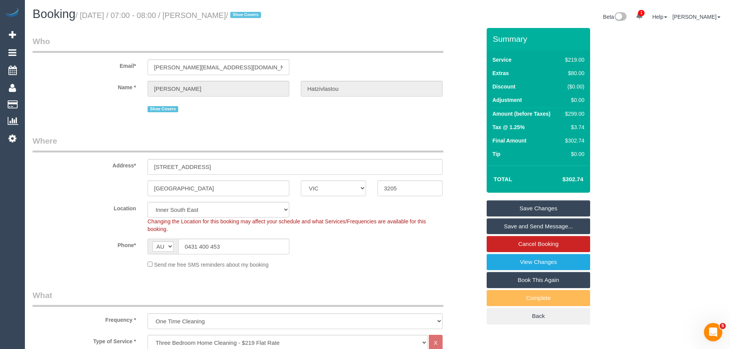
click at [523, 205] on link "Save Changes" at bounding box center [537, 208] width 103 height 16
